Goal: Communication & Community: Answer question/provide support

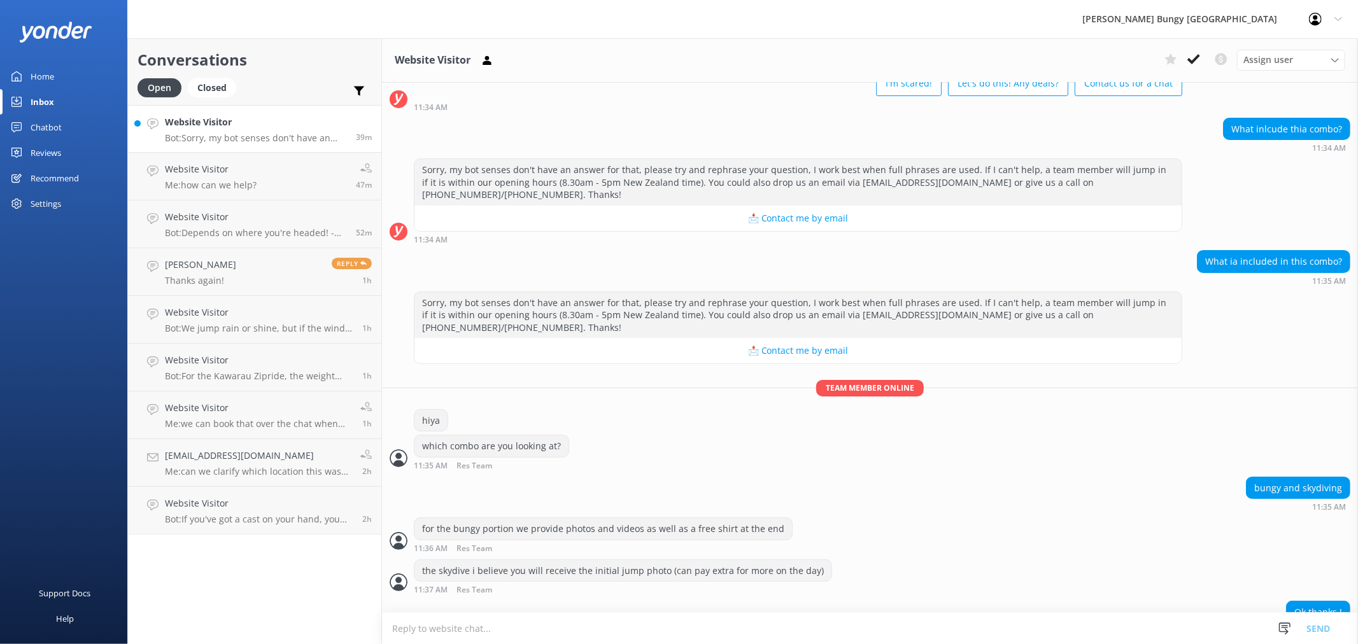
scroll to position [85, 0]
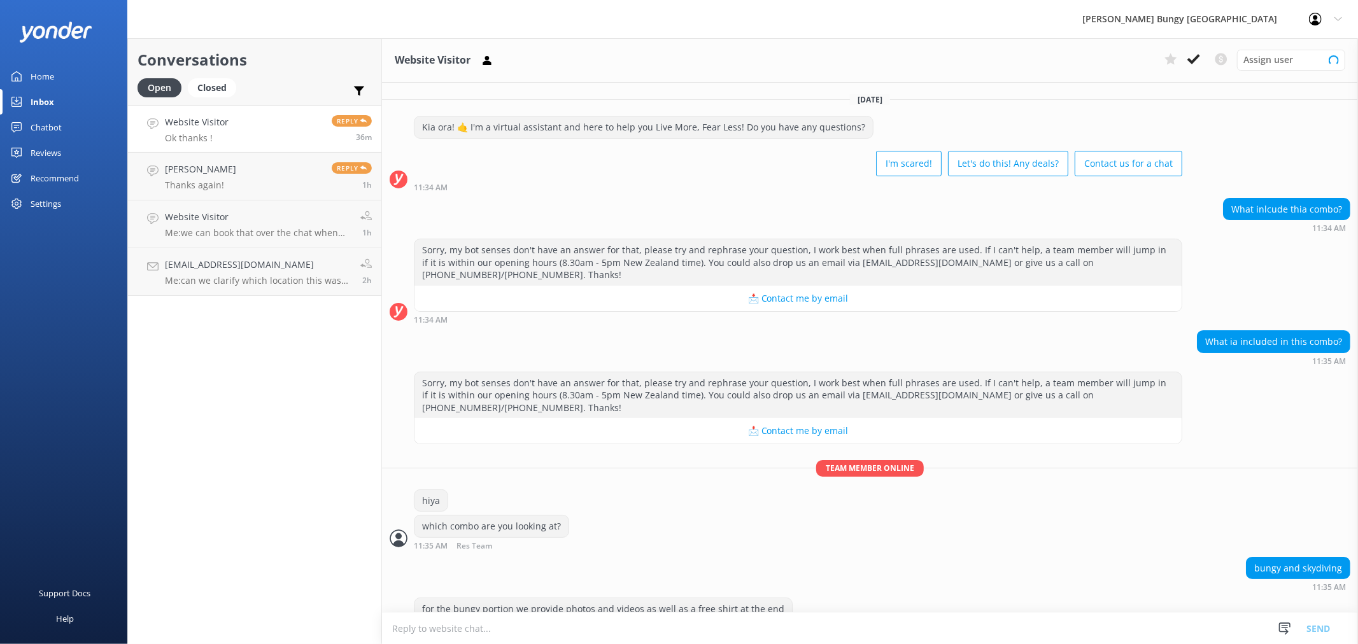
scroll to position [85, 0]
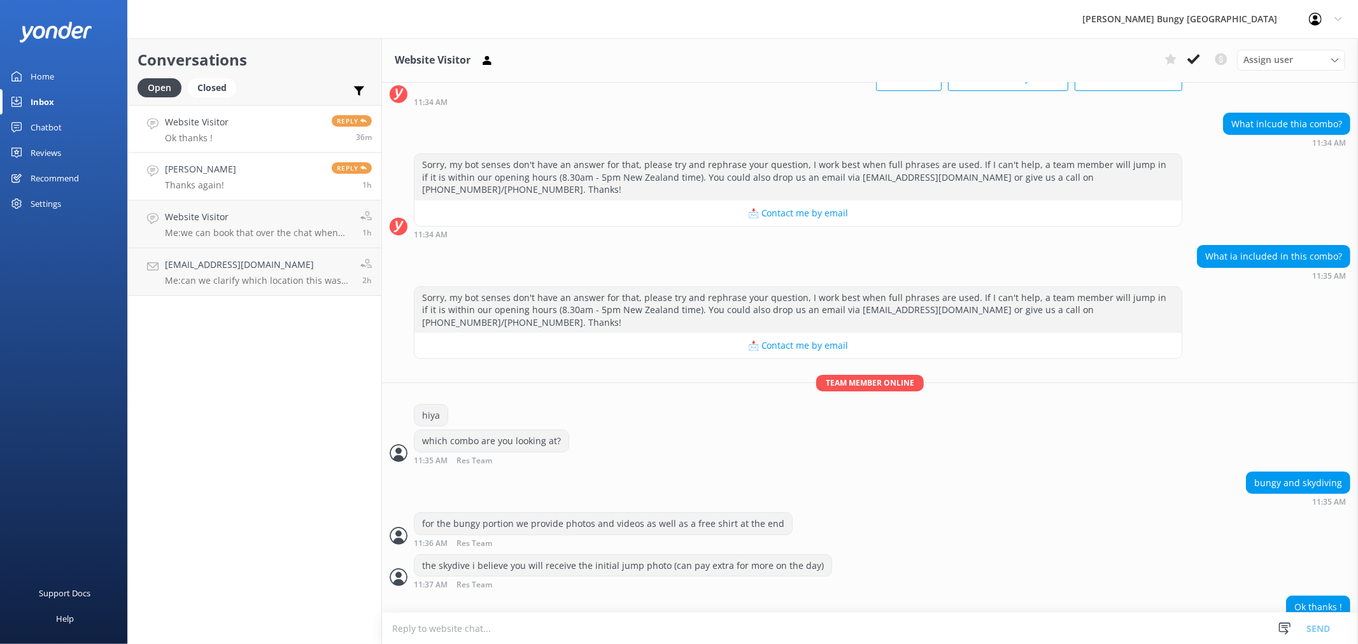
click at [218, 167] on h4 "[PERSON_NAME]" at bounding box center [200, 169] width 71 height 14
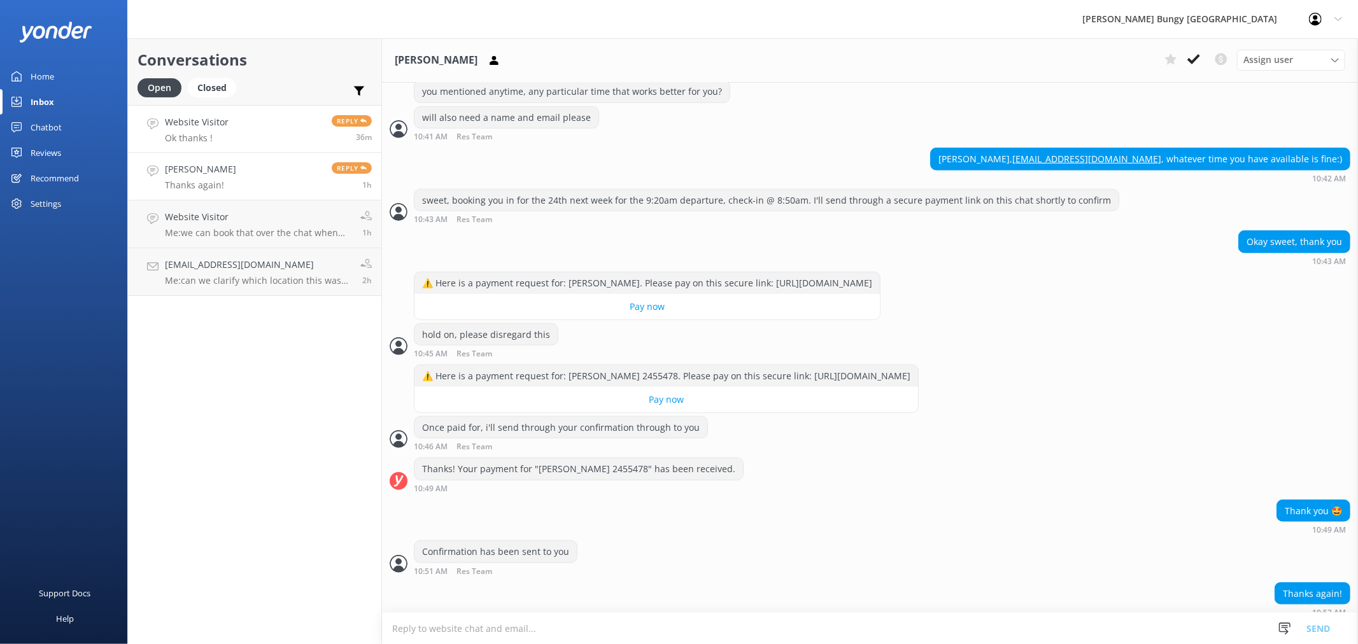
click at [294, 132] on link "Website Visitor Ok thanks ! Reply 36m" at bounding box center [254, 129] width 253 height 48
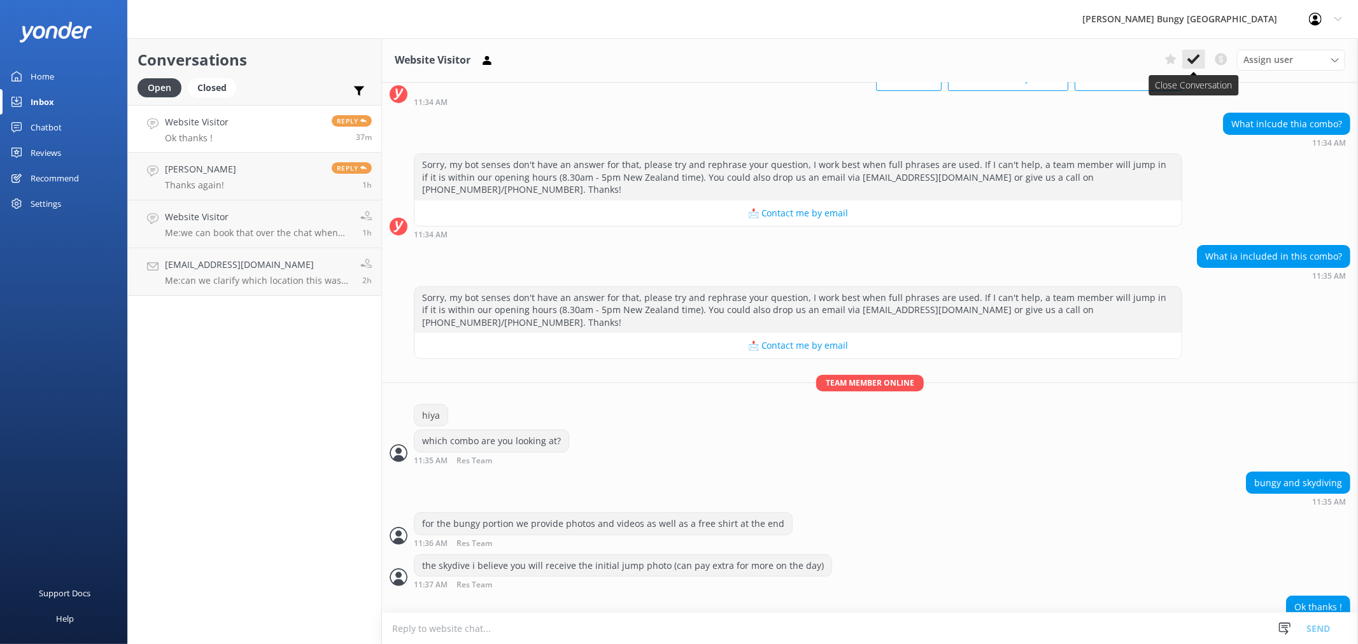
click at [1199, 62] on icon at bounding box center [1194, 59] width 13 height 13
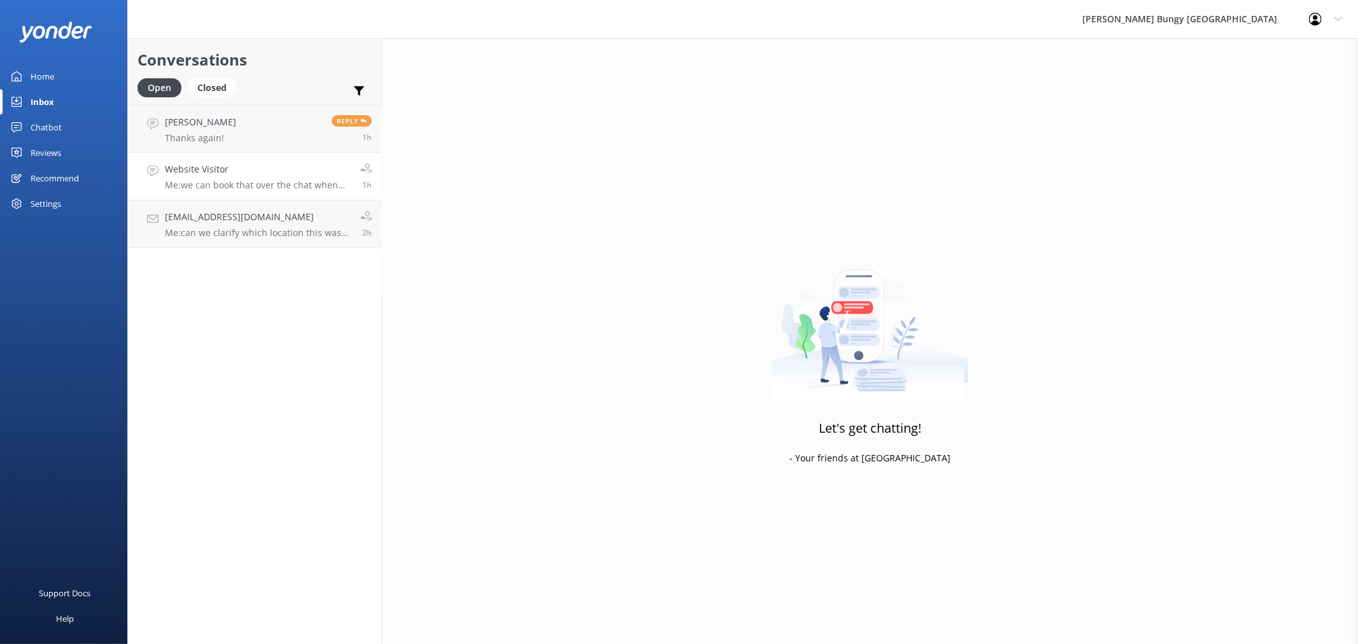
click at [264, 176] on div "Website Visitor Me: we can book that over the chat when you are ready" at bounding box center [258, 176] width 186 height 28
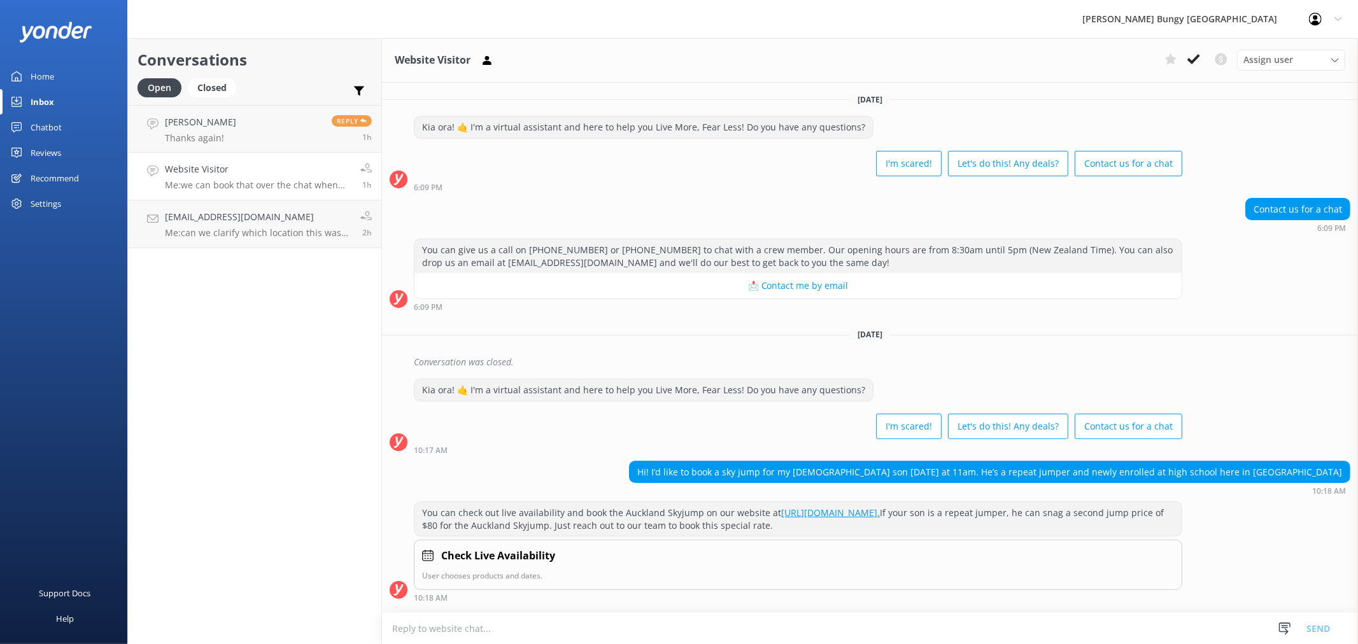
scroll to position [104, 0]
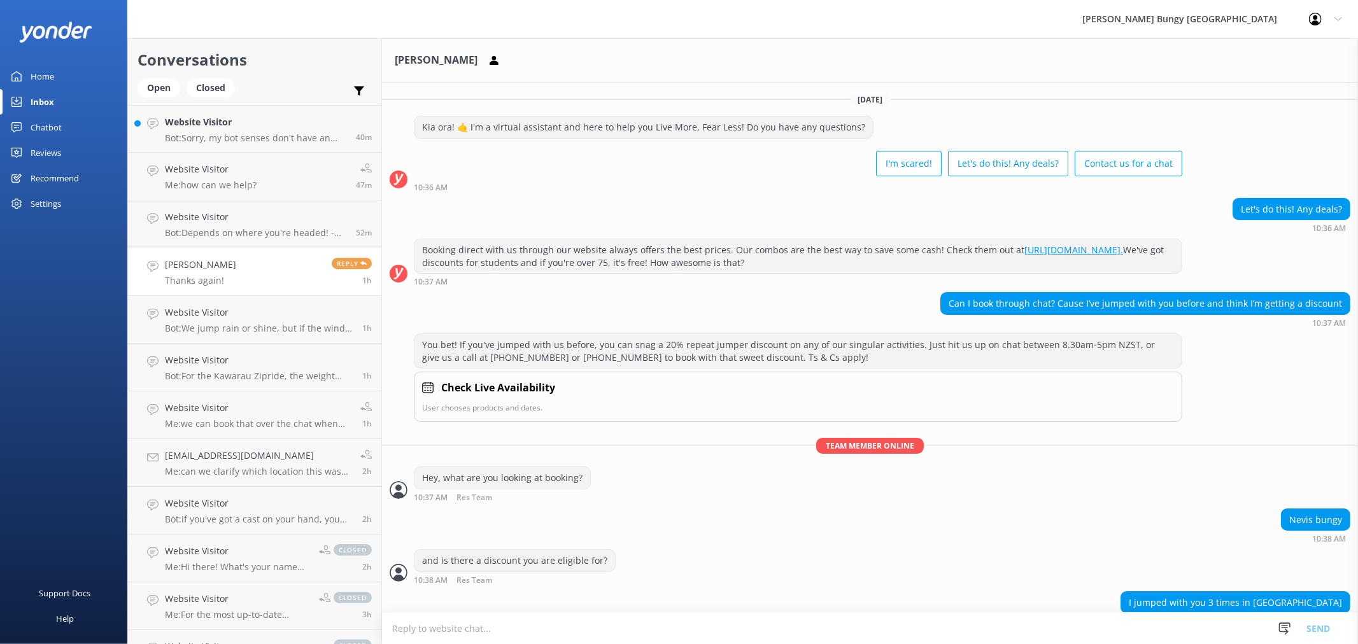
scroll to position [825, 0]
